Goal: Complete application form: Complete application form

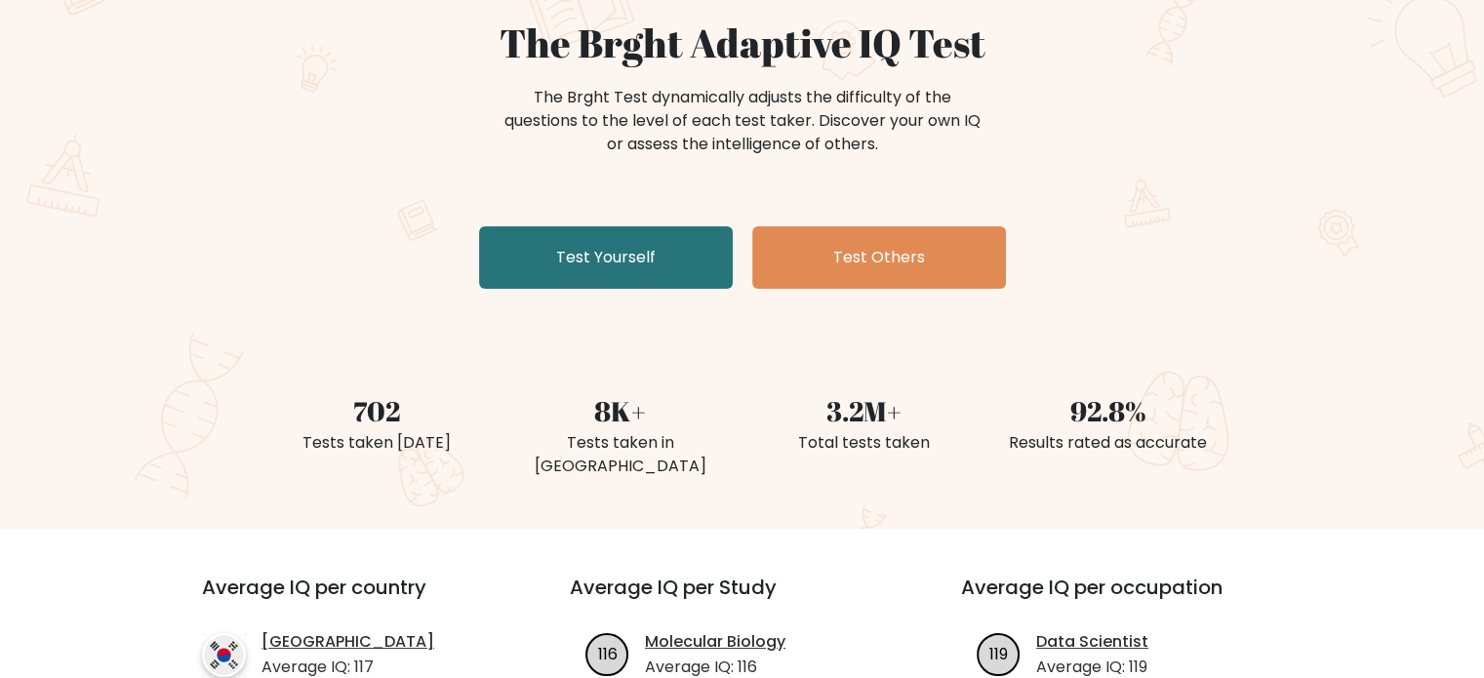
scroll to position [98, 0]
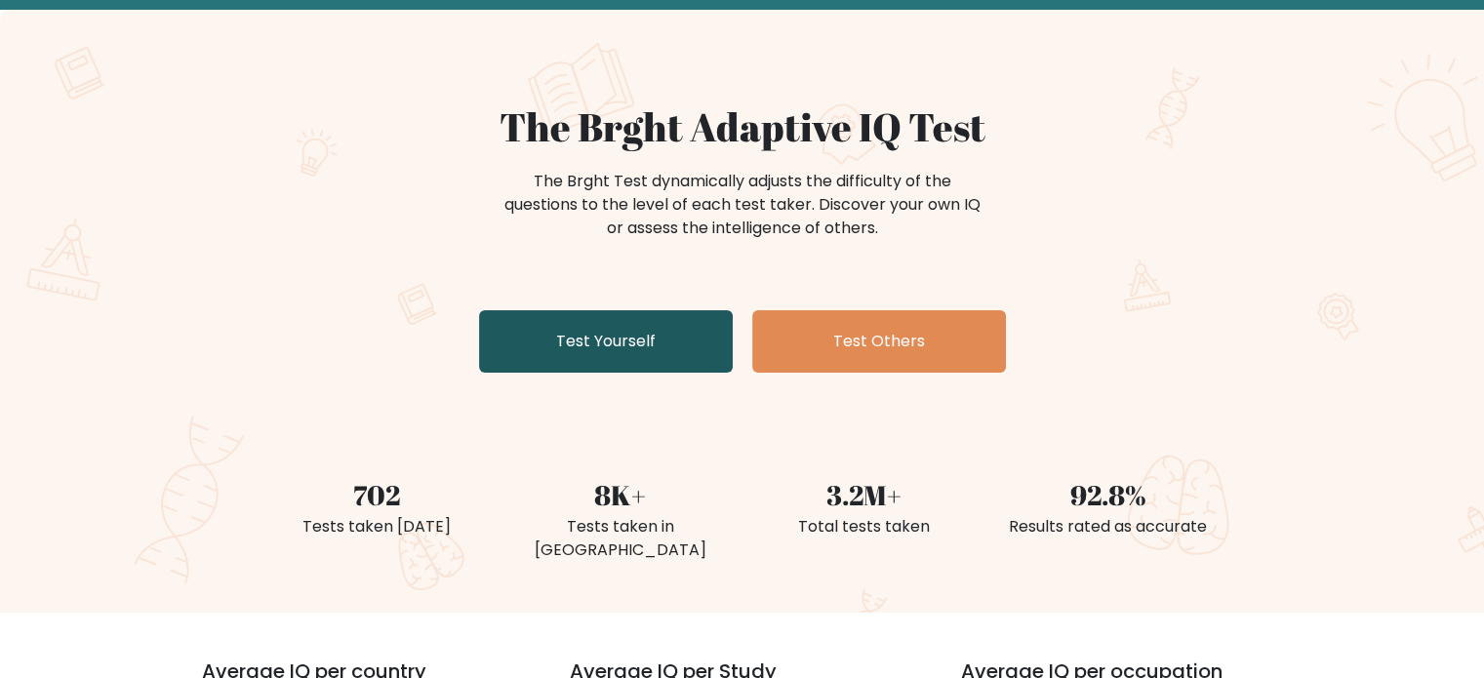
click at [687, 327] on link "Test Yourself" at bounding box center [606, 341] width 254 height 62
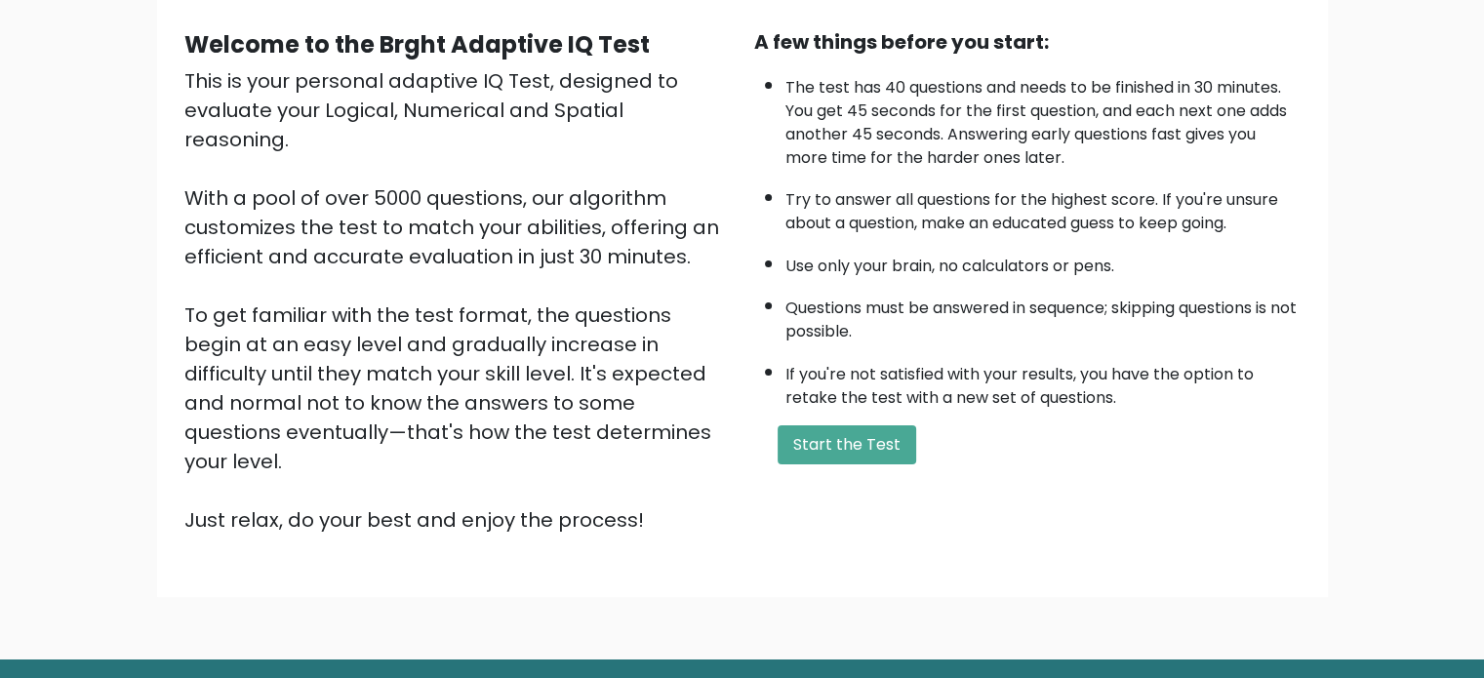
scroll to position [195, 0]
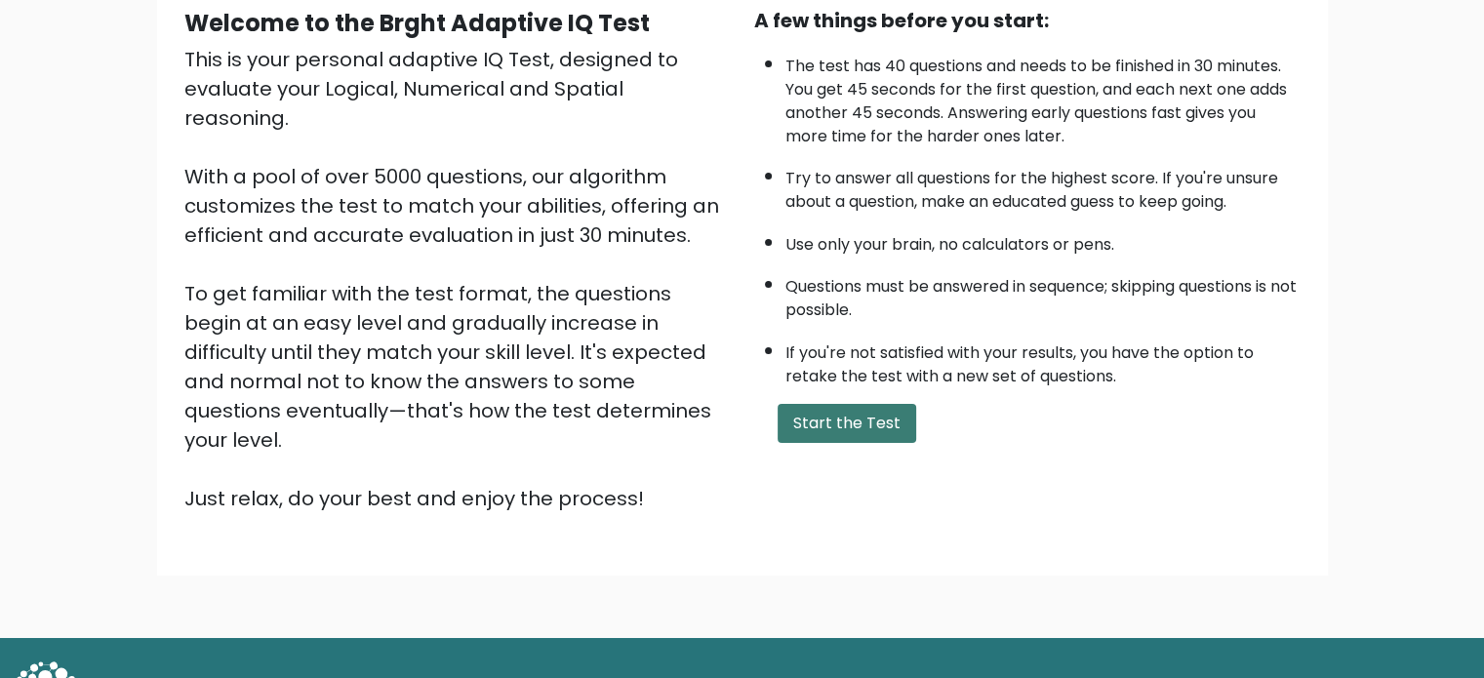
click at [859, 430] on button "Start the Test" at bounding box center [847, 423] width 139 height 39
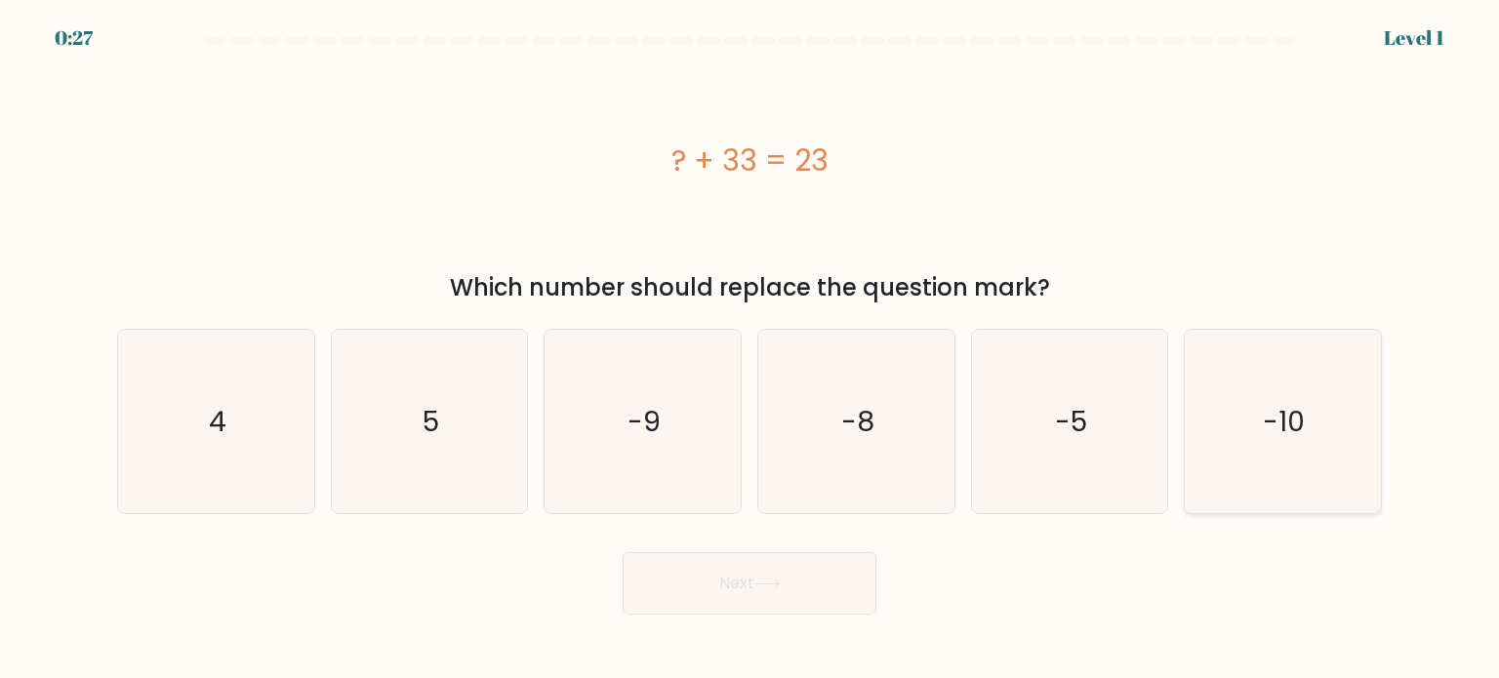
click at [1329, 364] on icon "-10" at bounding box center [1282, 421] width 183 height 183
click at [750, 349] on input "f. -10" at bounding box center [750, 345] width 1 height 10
radio input "true"
click at [814, 565] on button "Next" at bounding box center [750, 583] width 254 height 62
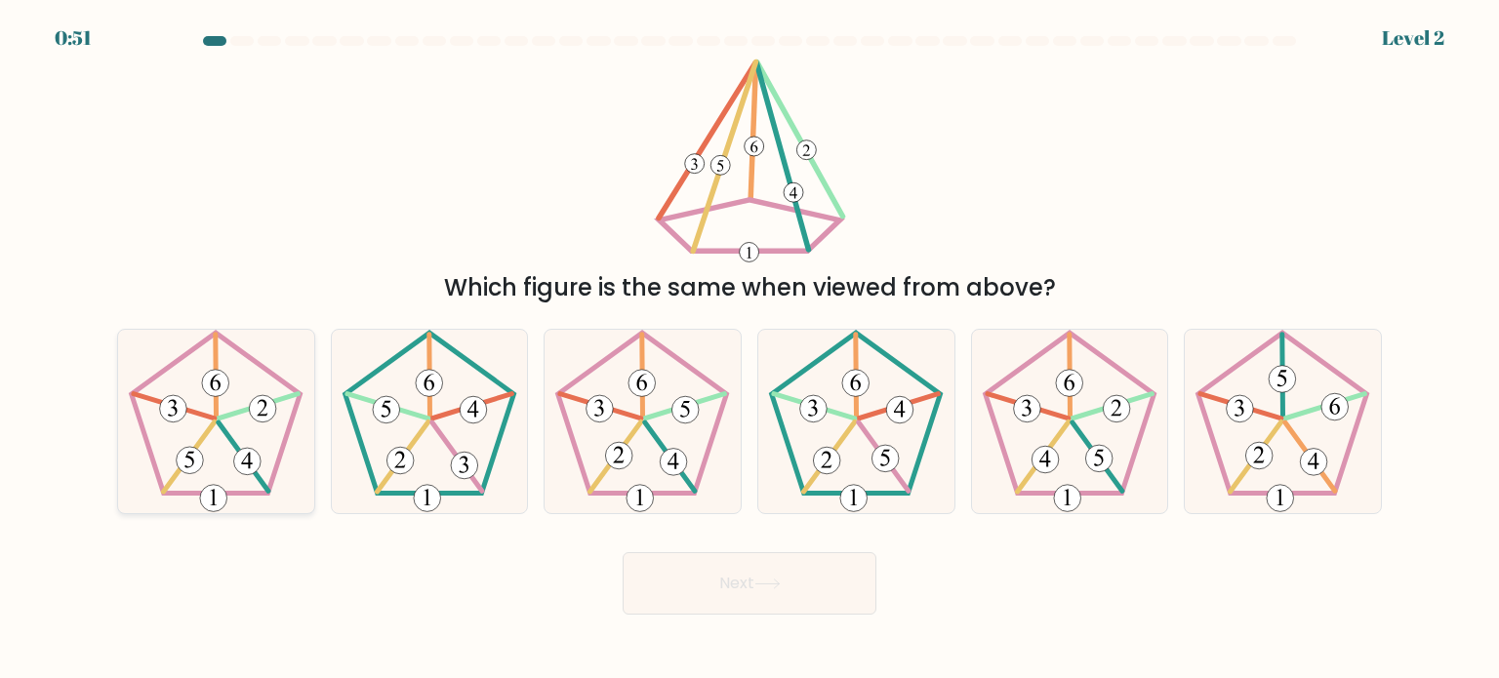
click at [265, 444] on icon at bounding box center [215, 421] width 183 height 183
click at [750, 349] on input "a." at bounding box center [750, 345] width 1 height 10
radio input "true"
click at [258, 437] on icon at bounding box center [216, 422] width 182 height 182
click at [750, 349] on input "a." at bounding box center [750, 345] width 1 height 10
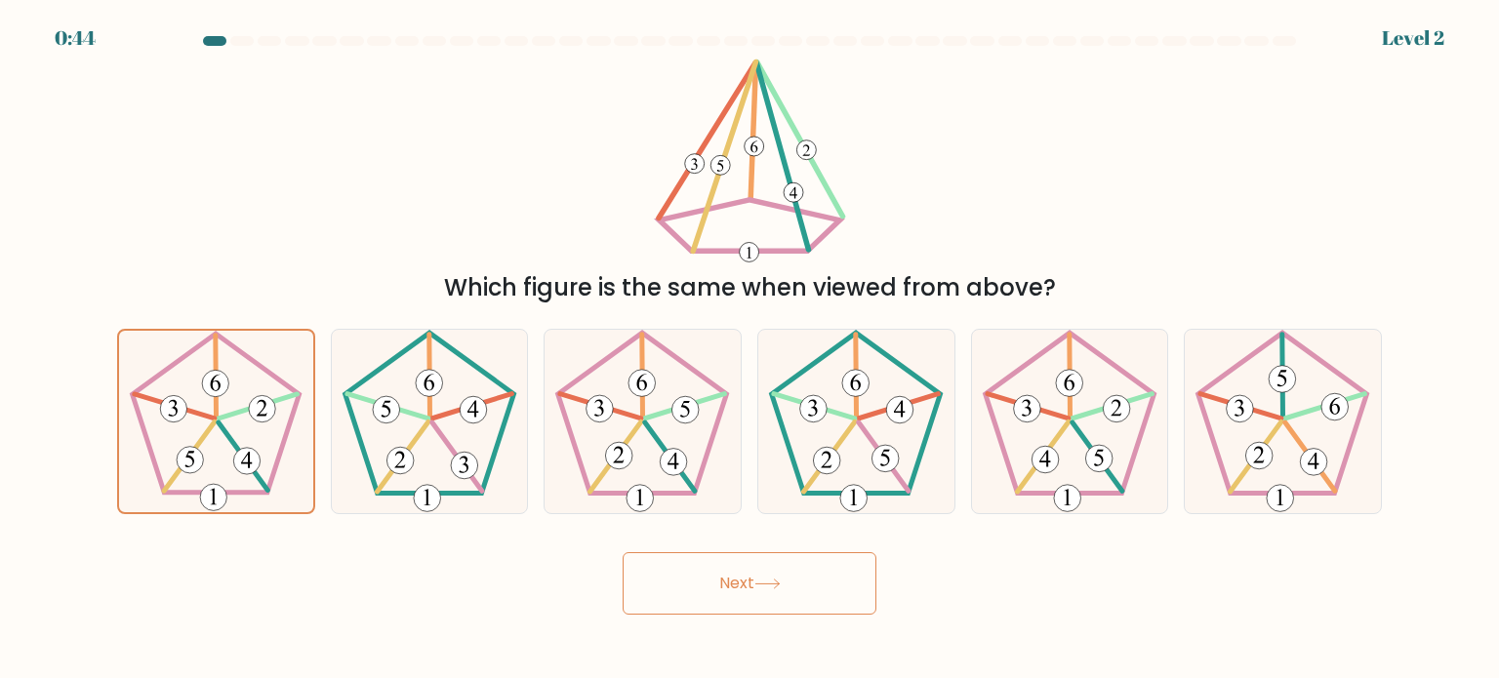
click at [796, 579] on button "Next" at bounding box center [750, 583] width 254 height 62
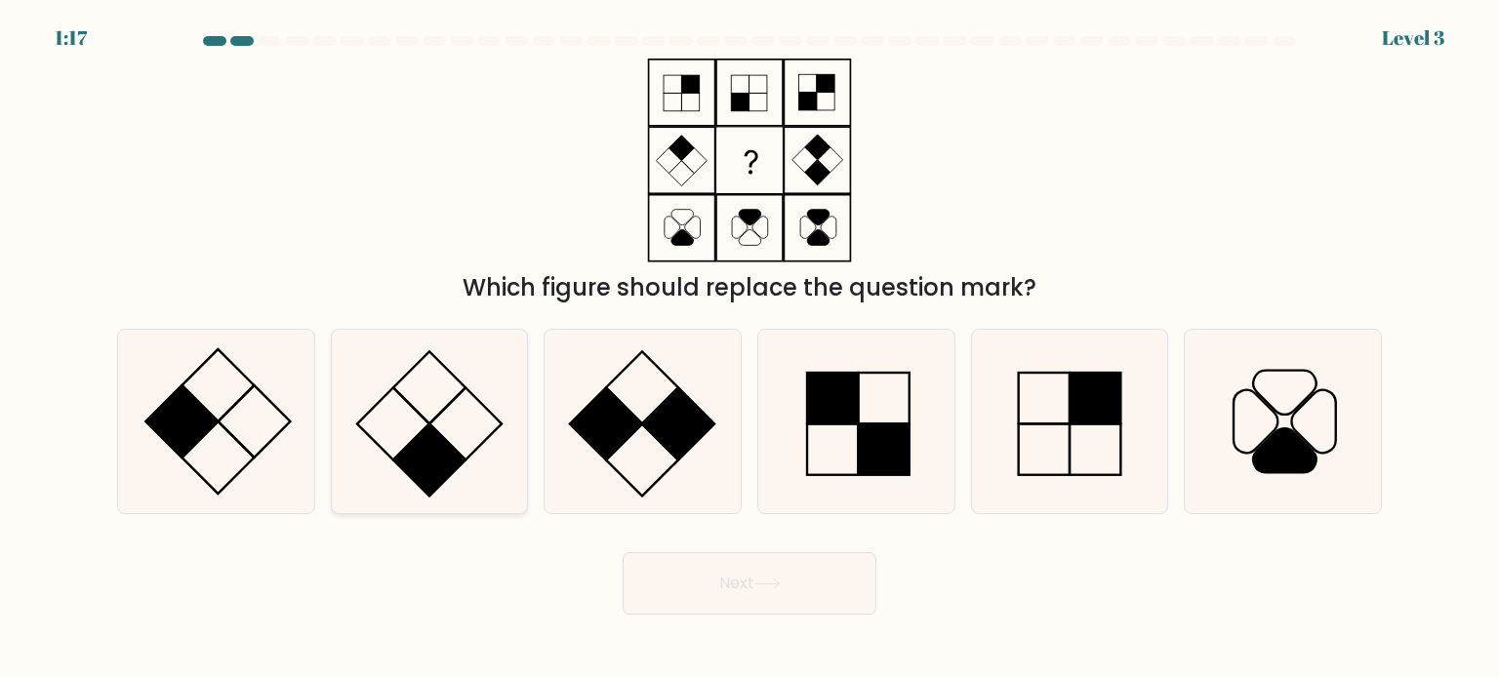
click at [459, 466] on rect at bounding box center [429, 460] width 72 height 72
click at [750, 349] on input "b." at bounding box center [750, 345] width 1 height 10
radio input "true"
click at [783, 589] on button "Next" at bounding box center [750, 583] width 254 height 62
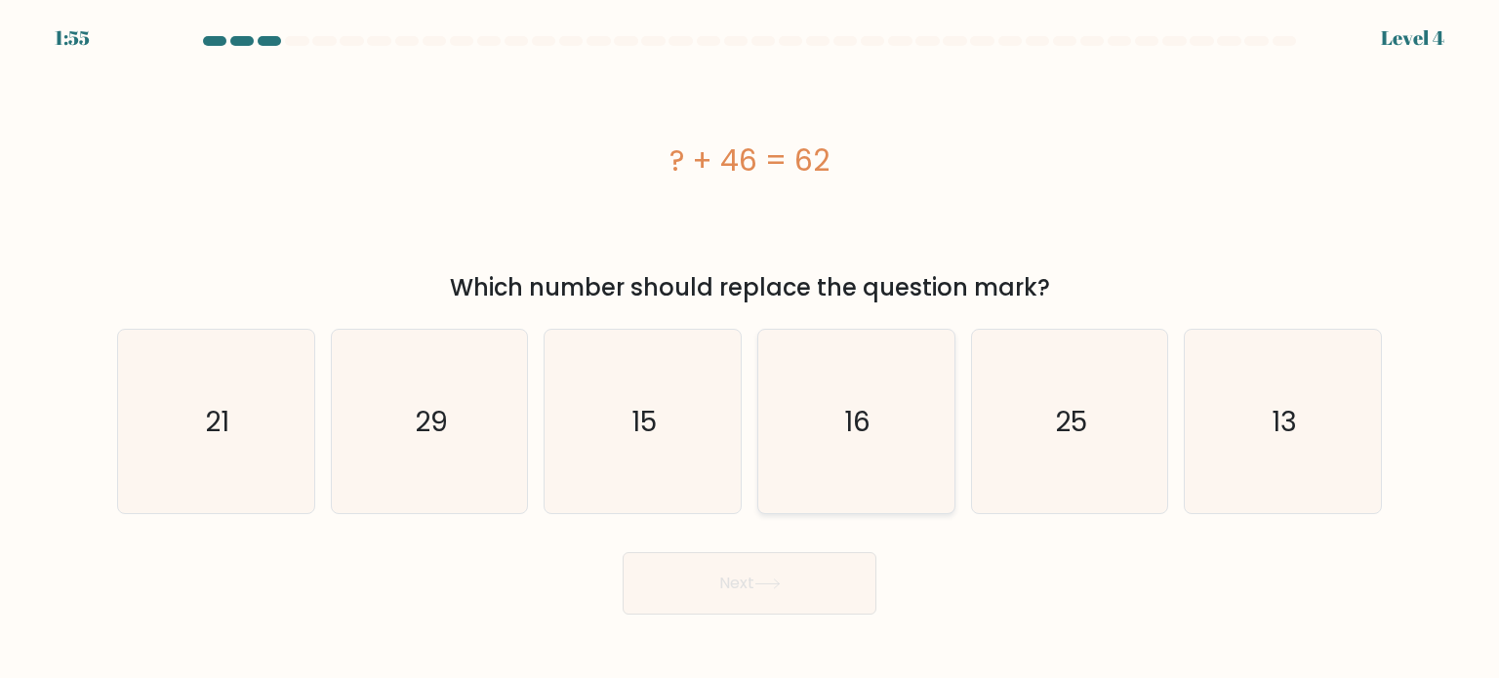
click at [888, 439] on icon "16" at bounding box center [855, 421] width 183 height 183
click at [750, 349] on input "d. 16" at bounding box center [750, 345] width 1 height 10
radio input "true"
click at [845, 581] on button "Next" at bounding box center [750, 583] width 254 height 62
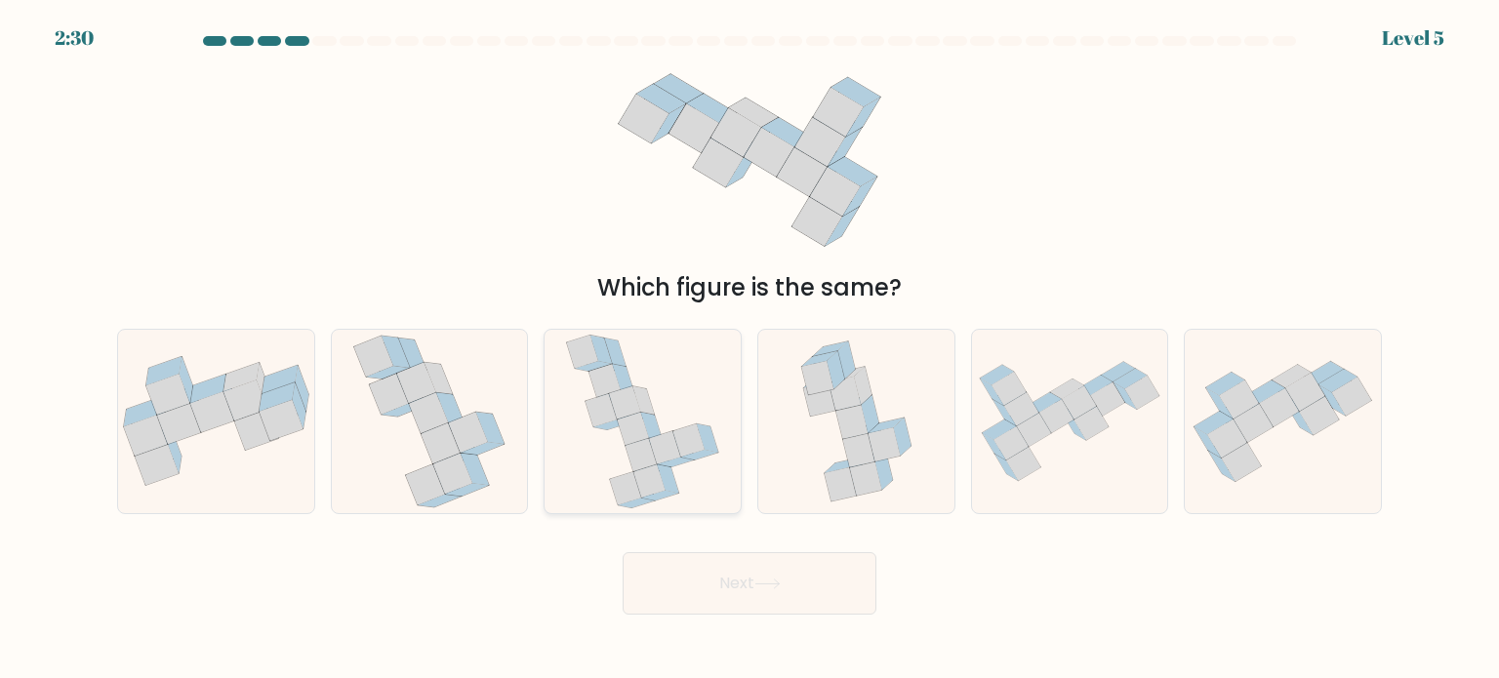
click at [681, 495] on icon at bounding box center [642, 421] width 155 height 183
click at [750, 349] on input "c." at bounding box center [750, 345] width 1 height 10
radio input "true"
click at [739, 586] on button "Next" at bounding box center [750, 583] width 254 height 62
